Goal: Transaction & Acquisition: Purchase product/service

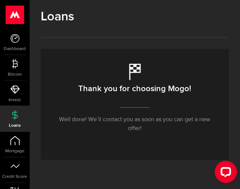
click at [143, 95] on h2 "Thank you for choosing Mogo!" at bounding box center [135, 89] width 113 height 16
click at [131, 127] on p "Well done! We’ll contact you as soon as you can get a new offer!" at bounding box center [135, 124] width 158 height 18
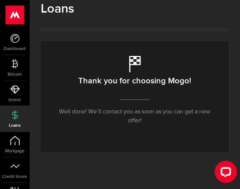
scroll to position [8, 0]
click at [11, 71] on link "Bitcoin" at bounding box center [15, 67] width 30 height 25
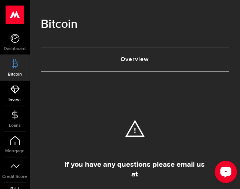
click at [20, 96] on link "Invest" at bounding box center [15, 93] width 30 height 25
